Goal: Task Accomplishment & Management: Manage account settings

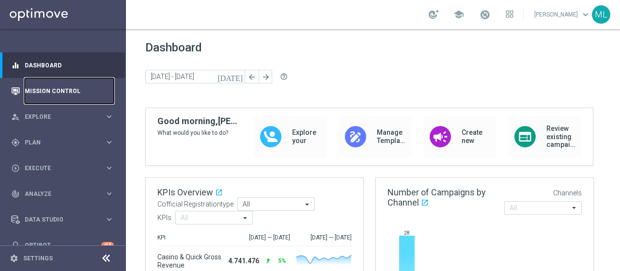
click at [40, 92] on link "Mission Control" at bounding box center [69, 91] width 89 height 26
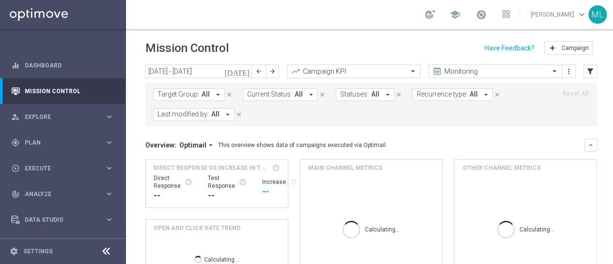
click at [247, 71] on icon "[DATE]" at bounding box center [237, 71] width 26 height 9
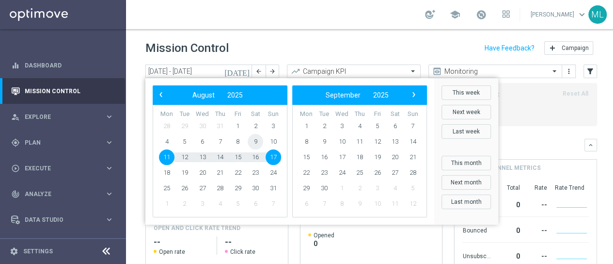
click at [256, 140] on span "9" at bounding box center [256, 142] width 16 height 16
type input "[DATE] - [DATE]"
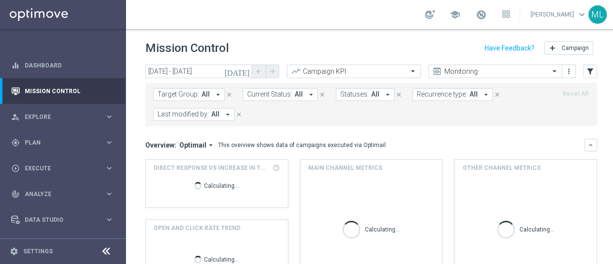
click at [206, 114] on span "Last modified by:" at bounding box center [183, 114] width 51 height 8
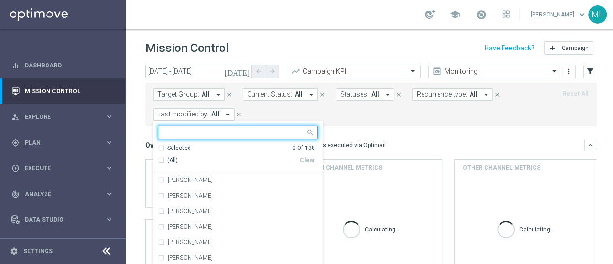
click at [236, 126] on div at bounding box center [231, 132] width 147 height 12
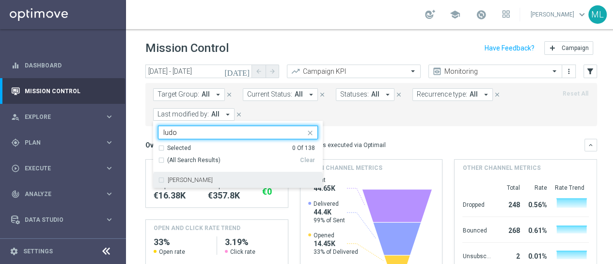
click at [161, 179] on div "[PERSON_NAME]" at bounding box center [238, 180] width 160 height 16
type input "ludo"
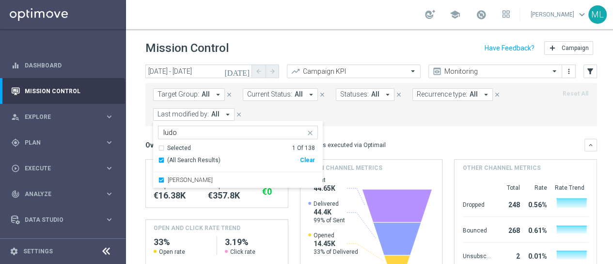
click at [358, 115] on form "Target Group: All arrow_drop_down close Current Status: All arrow_drop_down clo…" at bounding box center [349, 104] width 393 height 32
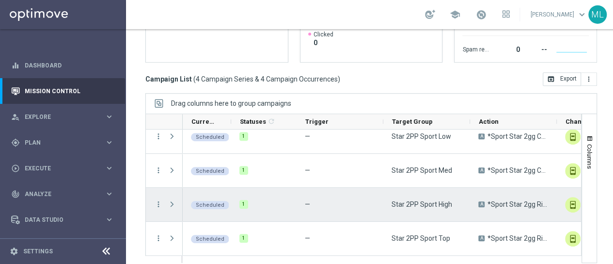
scroll to position [7, 0]
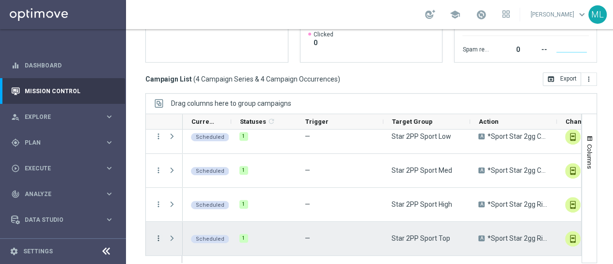
click at [158, 234] on icon "more_vert" at bounding box center [158, 238] width 9 height 9
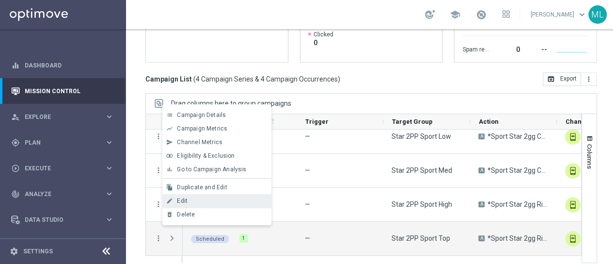
click at [186, 201] on span "Edit" at bounding box center [182, 200] width 11 height 7
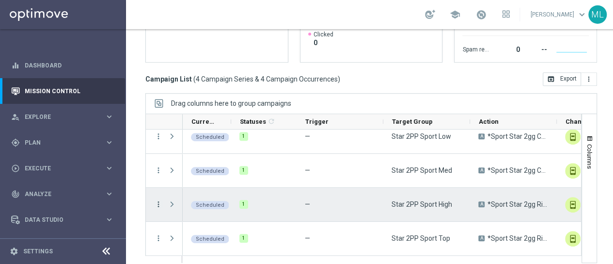
click at [157, 200] on icon "more_vert" at bounding box center [158, 204] width 9 height 9
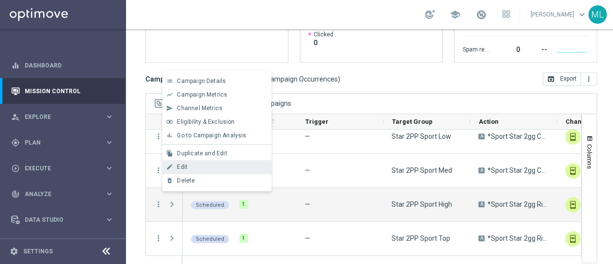
click at [183, 165] on span "Edit" at bounding box center [182, 166] width 11 height 7
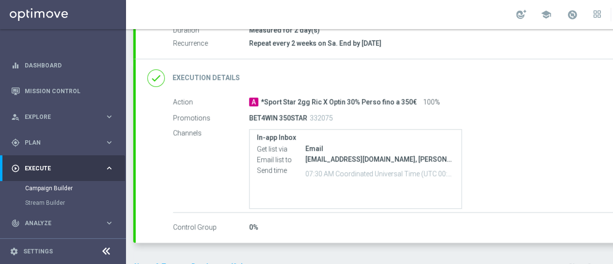
scroll to position [205, 0]
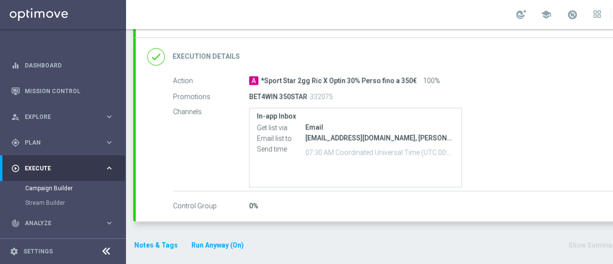
click at [192, 58] on h2 "Execution Details" at bounding box center [206, 56] width 67 height 9
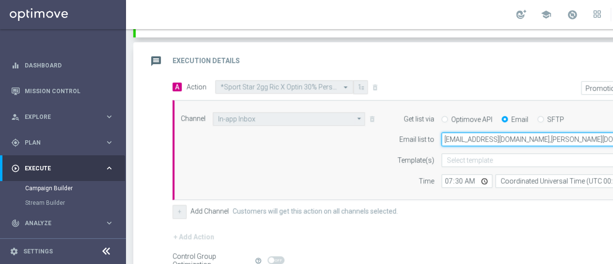
drag, startPoint x: 512, startPoint y: 138, endPoint x: 439, endPoint y: 141, distance: 73.2
click at [439, 141] on div "massiludovici@libero.it,dario.fraccascia@sisal.it,giorgio.dima@sisal.it,marina.…" at bounding box center [557, 139] width 246 height 14
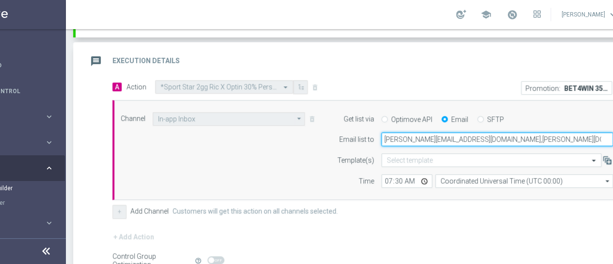
drag, startPoint x: 385, startPoint y: 135, endPoint x: 473, endPoint y: 141, distance: 87.9
click at [473, 141] on input "massimiliano.ludovici@sisal.it,dario.fraccascia@sisal.it,giorgio.dima@sisal.it,…" at bounding box center [497, 139] width 232 height 14
type input "massimiliano.ludovici@sisal.it,dario.fraccascia@sisal.it,giorgio.dima@sisal.it,…"
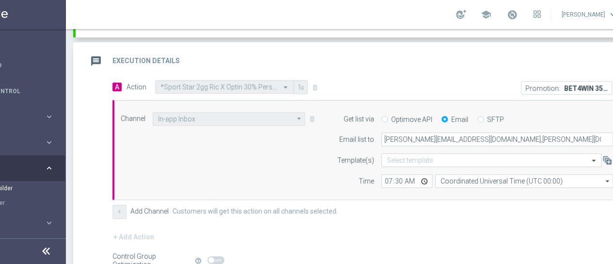
click at [456, 63] on div "message Execution Details keyboard_arrow_up" at bounding box center [357, 61] width 541 height 18
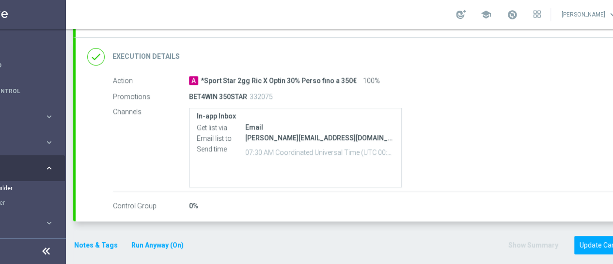
scroll to position [0, 102]
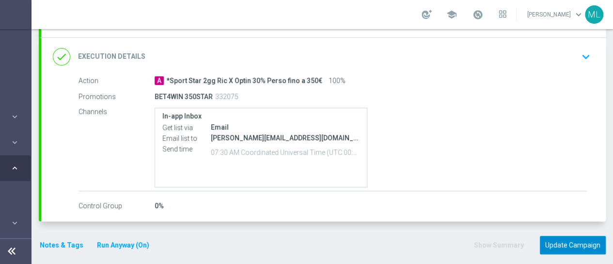
click at [572, 244] on button "Update Campaign" at bounding box center [573, 245] width 66 height 19
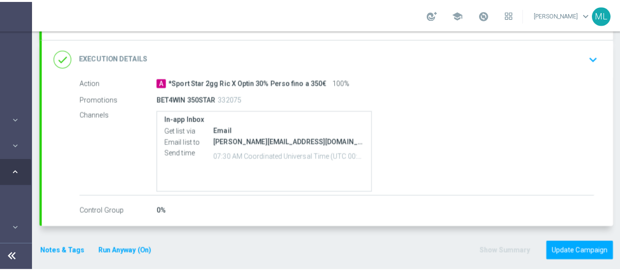
scroll to position [0, 95]
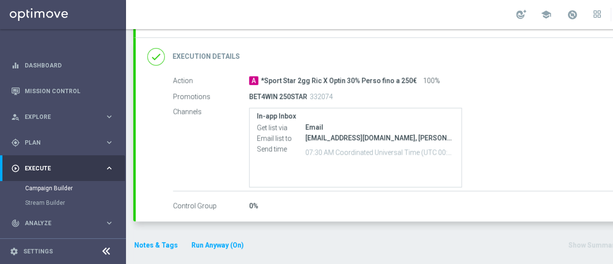
scroll to position [7, 0]
click at [217, 52] on h2 "Execution Details" at bounding box center [206, 56] width 67 height 9
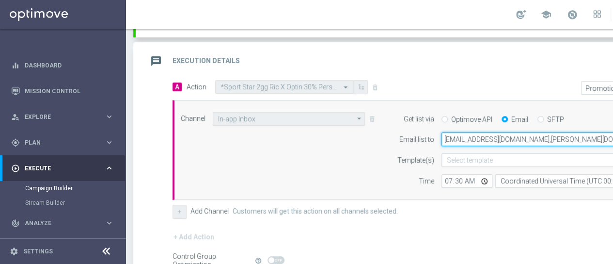
drag, startPoint x: 443, startPoint y: 130, endPoint x: 512, endPoint y: 131, distance: 68.3
click at [512, 132] on input "massiludovici@libero.it,dario.fraccascia@sisal.it,giorgio.dima@sisal.it,marina.…" at bounding box center [558, 139] width 232 height 14
paste input "miliano.ludovici@sisal"
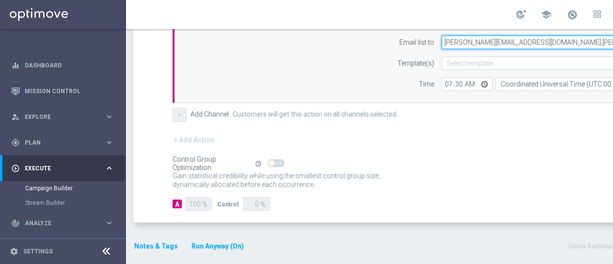
scroll to position [303, 0]
type input "massimiliano.ludovici@sisal.it,dario.fraccascia@sisal.it,giorgio.dima@sisal.it,…"
click at [431, 236] on div "Notes & Tags Run Anyway (On) Show Summary Update Campaign" at bounding box center [416, 245] width 567 height 19
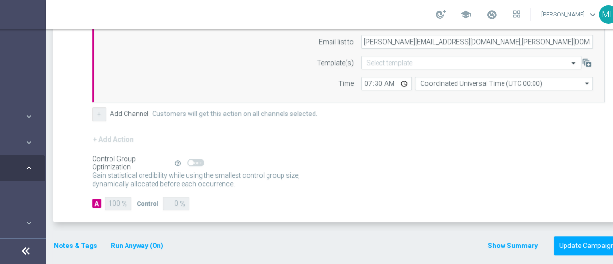
scroll to position [7, 102]
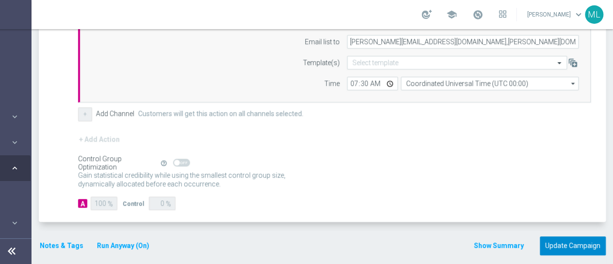
click at [573, 237] on button "Update Campaign" at bounding box center [573, 245] width 66 height 19
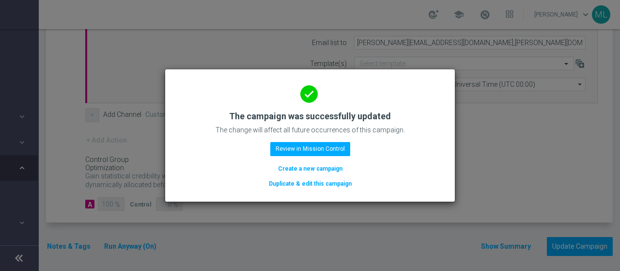
scroll to position [303, 0]
